Goal: Register for event/course

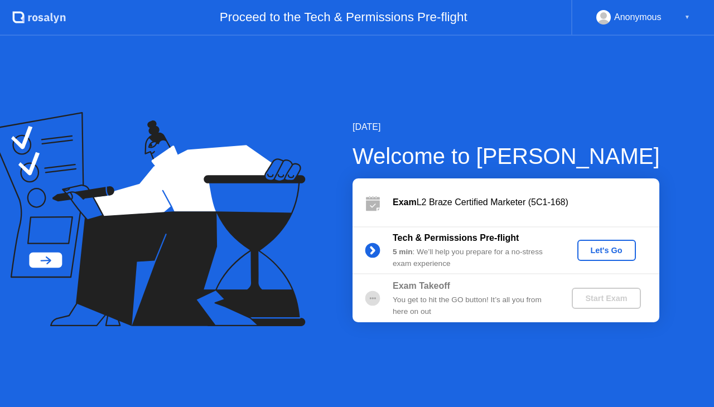
click at [374, 250] on icon at bounding box center [372, 251] width 3 height 6
click at [599, 242] on button "Let's Go" at bounding box center [606, 250] width 59 height 21
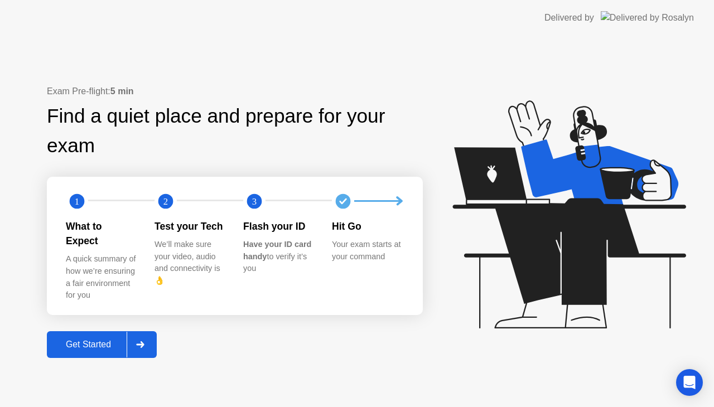
click at [114, 342] on div "Get Started" at bounding box center [88, 345] width 76 height 10
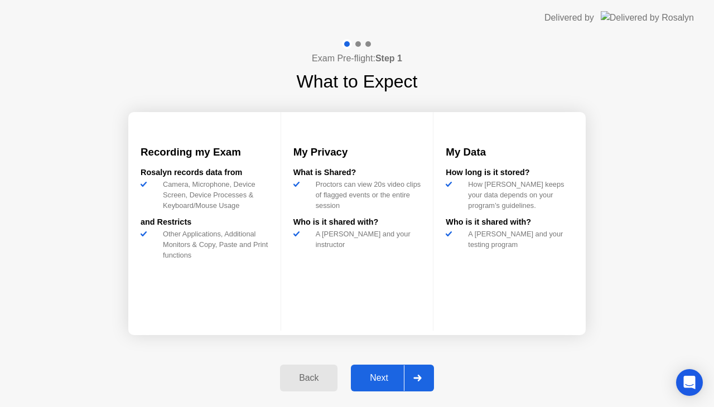
click at [384, 374] on div "Next" at bounding box center [379, 378] width 50 height 10
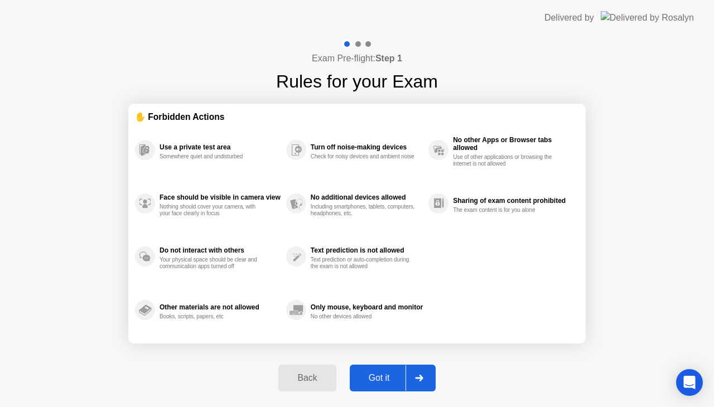
click at [380, 376] on div "Got it" at bounding box center [379, 378] width 52 height 10
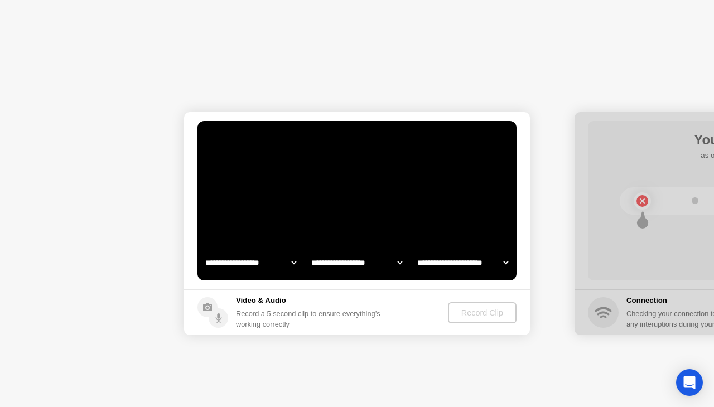
select select "**********"
select select "*******"
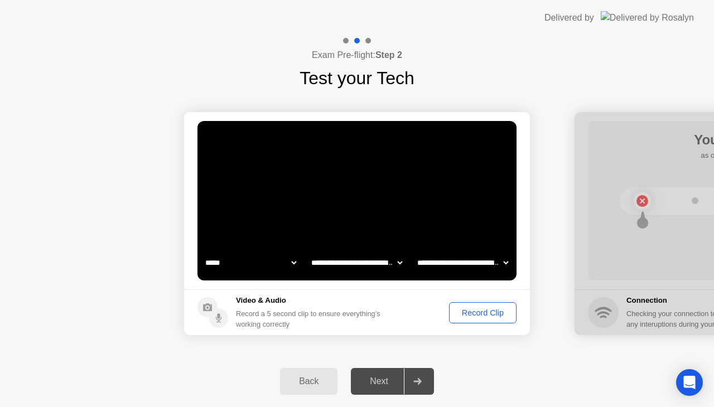
click at [475, 313] on div "Record Clip" at bounding box center [483, 312] width 60 height 9
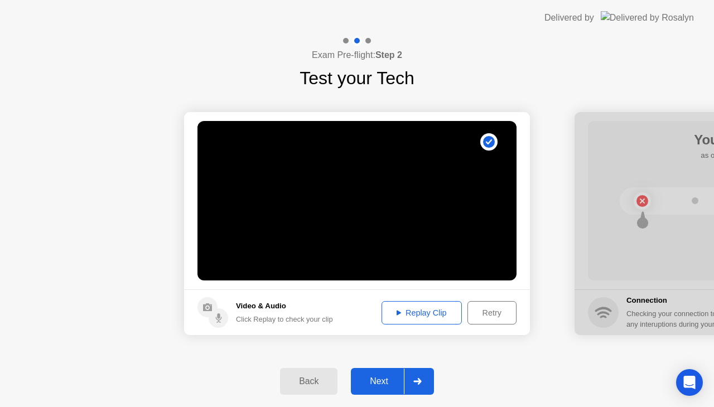
click at [379, 381] on div "Next" at bounding box center [379, 381] width 50 height 10
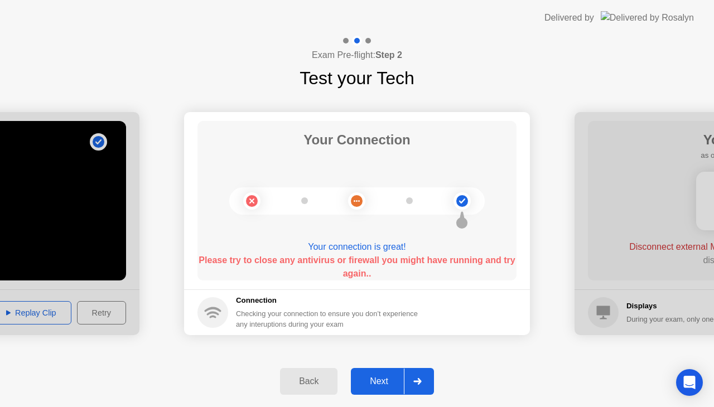
click at [384, 378] on div "Next" at bounding box center [379, 381] width 50 height 10
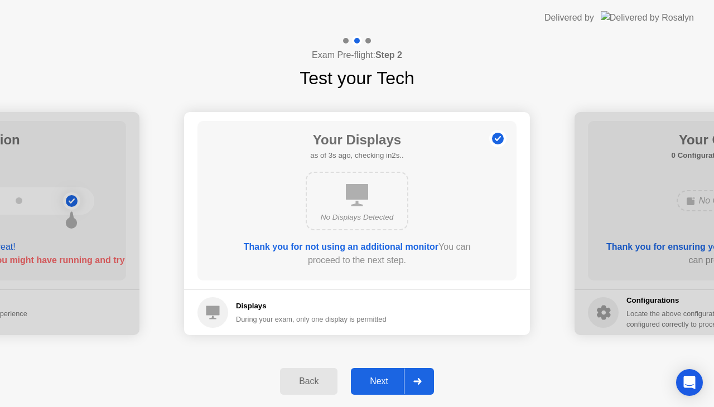
click at [386, 377] on div "Next" at bounding box center [379, 381] width 50 height 10
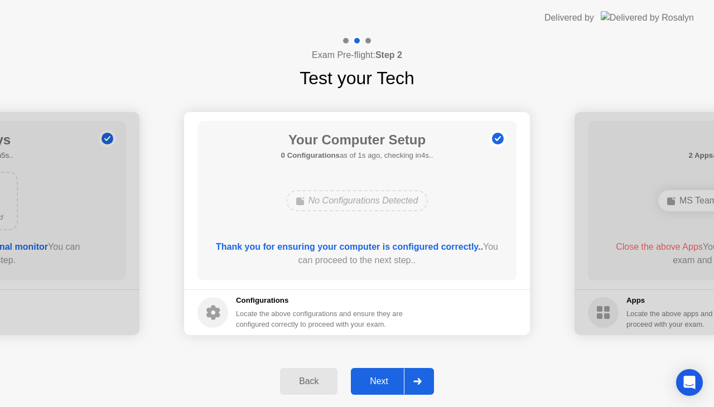
click at [390, 383] on div "Next" at bounding box center [379, 381] width 50 height 10
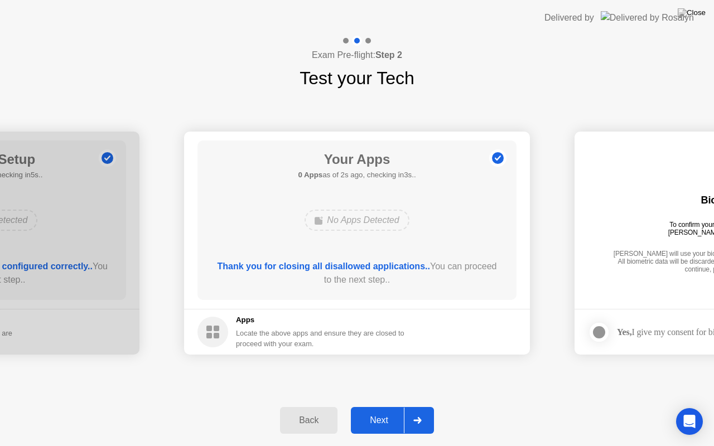
click at [377, 406] on div "Next" at bounding box center [379, 420] width 50 height 10
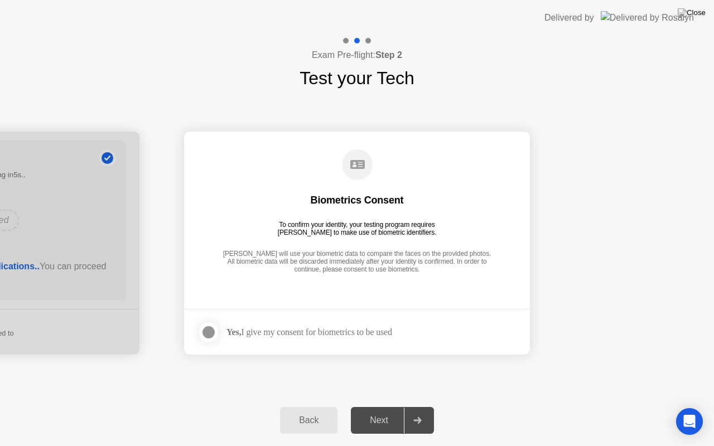
click at [208, 327] on div at bounding box center [208, 332] width 13 height 13
click at [382, 406] on div "Next" at bounding box center [379, 420] width 50 height 10
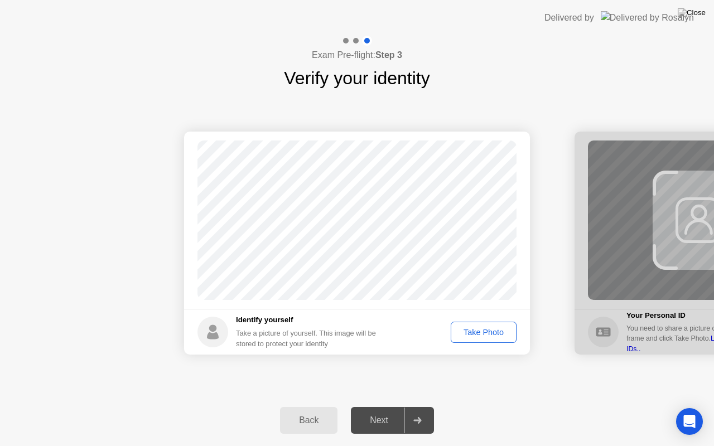
click at [490, 328] on div "Take Photo" at bounding box center [483, 332] width 58 height 9
click at [482, 336] on div "Retake" at bounding box center [490, 332] width 43 height 9
click at [482, 336] on div "Take Photo" at bounding box center [483, 332] width 58 height 9
click at [382, 406] on button "Next" at bounding box center [392, 420] width 83 height 27
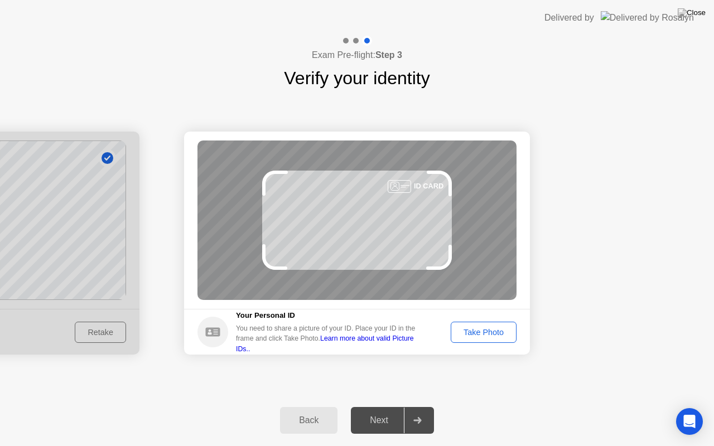
click at [502, 334] on div "Take Photo" at bounding box center [483, 332] width 58 height 9
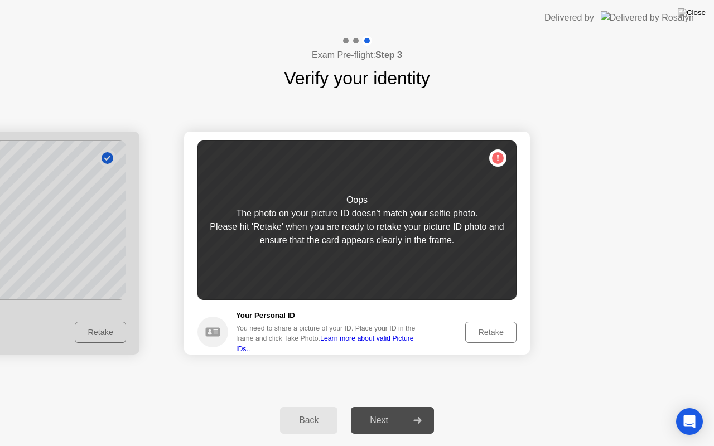
click at [494, 330] on div "Retake" at bounding box center [490, 332] width 43 height 9
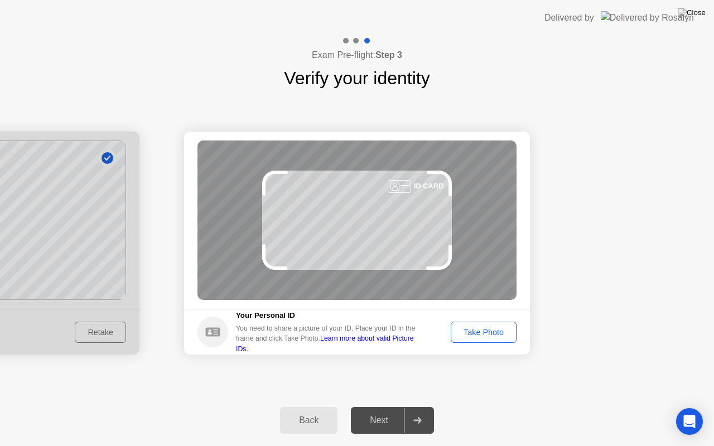
click at [494, 330] on div "Take Photo" at bounding box center [483, 332] width 58 height 9
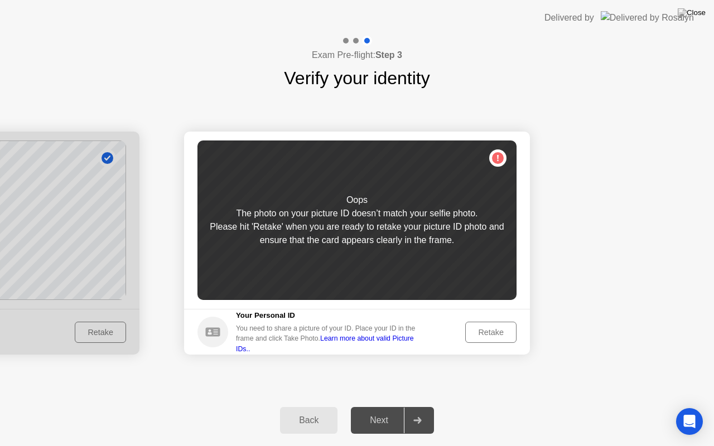
click at [482, 332] on div "Retake" at bounding box center [490, 332] width 43 height 9
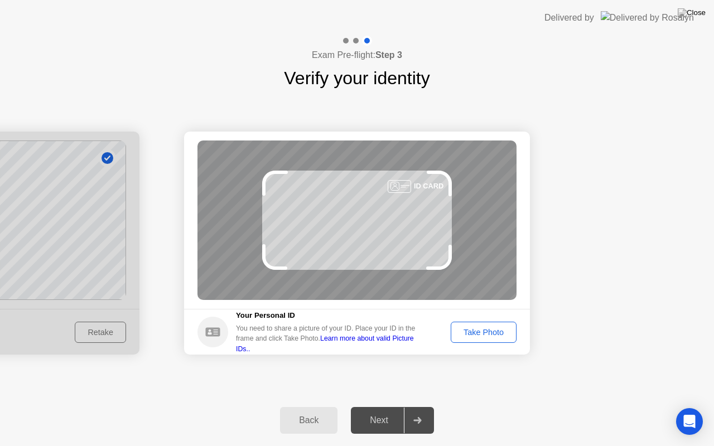
click at [482, 332] on div "Take Photo" at bounding box center [483, 332] width 58 height 9
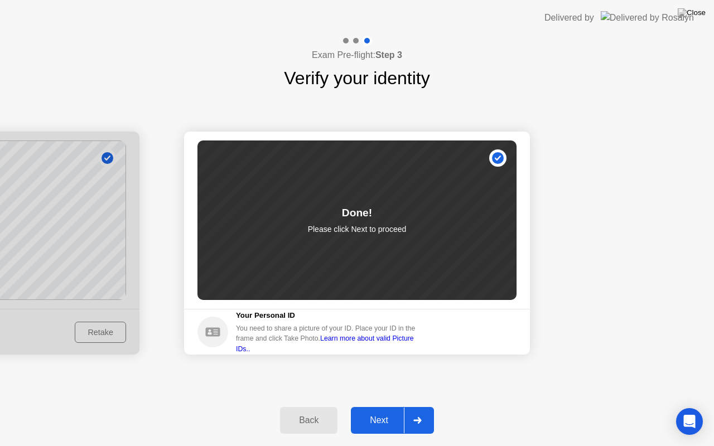
click at [386, 406] on div "Next" at bounding box center [379, 420] width 50 height 10
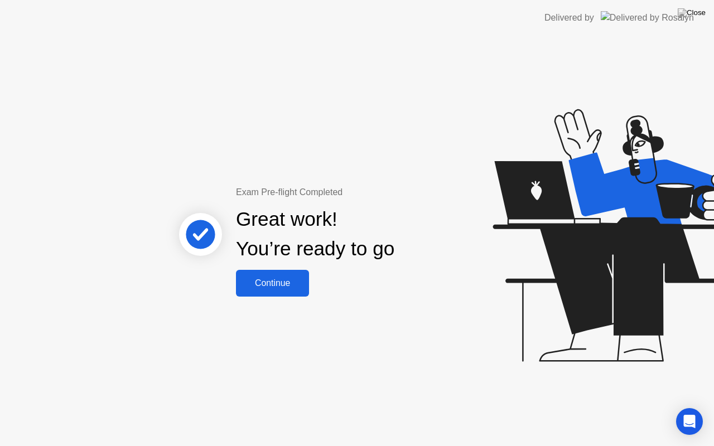
click at [271, 278] on div "Continue" at bounding box center [272, 283] width 66 height 10
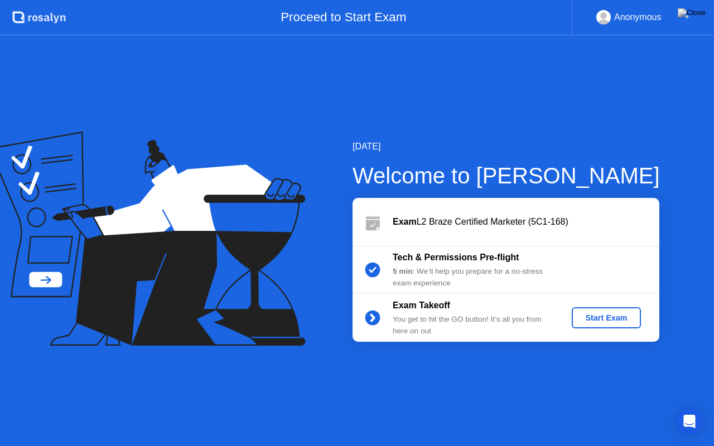
click at [593, 320] on div "Start Exam" at bounding box center [606, 317] width 60 height 9
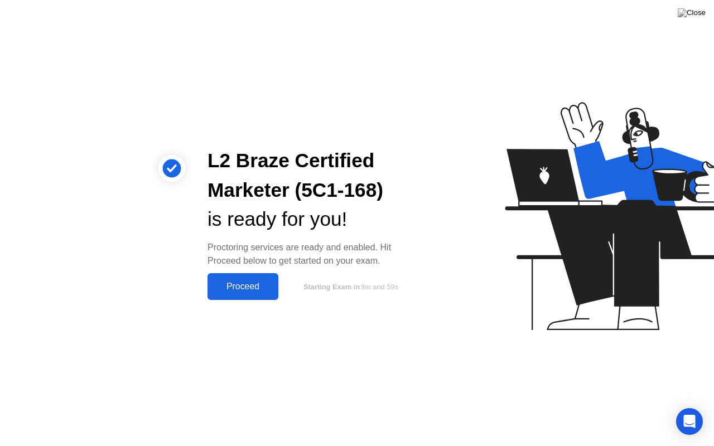
click at [240, 284] on div "Proceed" at bounding box center [243, 287] width 64 height 10
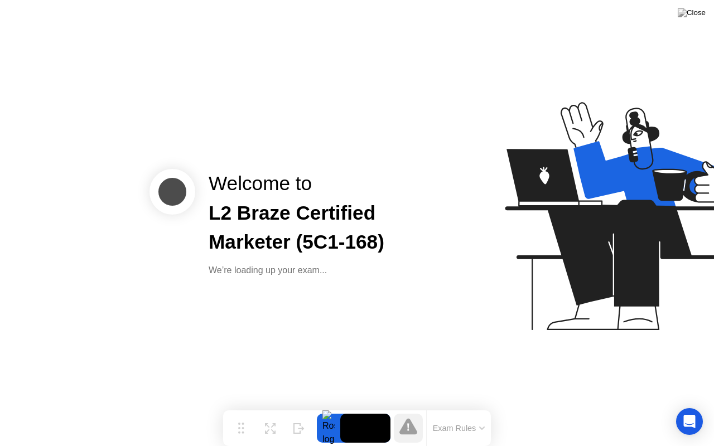
click at [449, 406] on button "Exam Rules" at bounding box center [458, 428] width 59 height 10
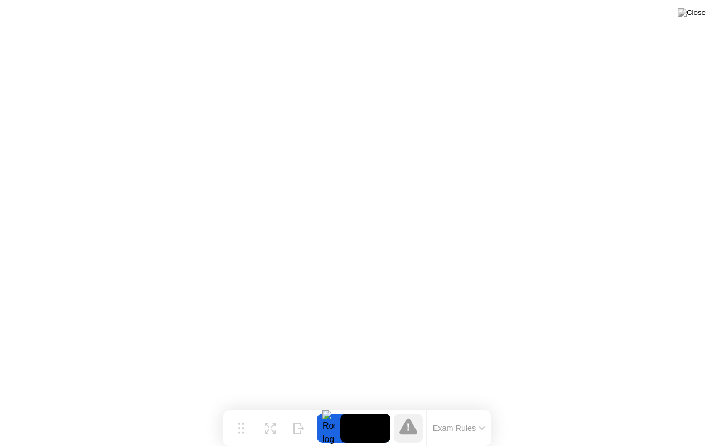
click at [469, 406] on button "Exam Rules" at bounding box center [458, 428] width 59 height 10
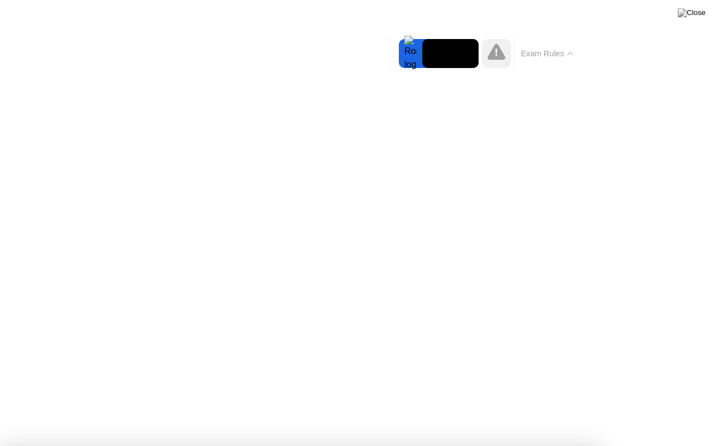
click at [497, 57] on icon at bounding box center [496, 51] width 18 height 16
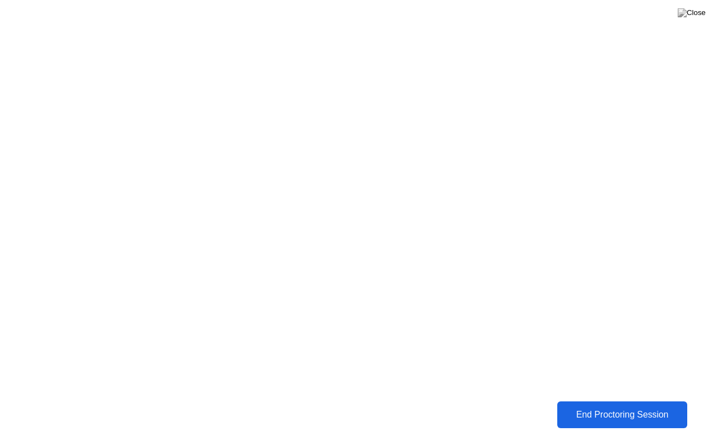
click at [604, 406] on div "End Proctoring Session" at bounding box center [621, 415] width 123 height 10
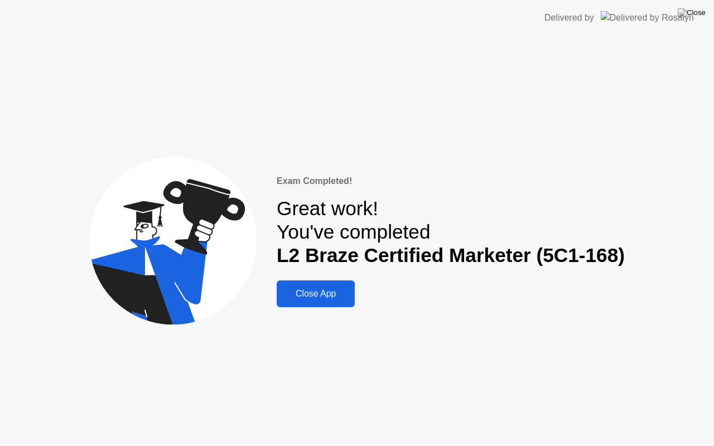
click at [327, 296] on div "Close App" at bounding box center [315, 294] width 71 height 10
